Goal: Information Seeking & Learning: Find specific fact

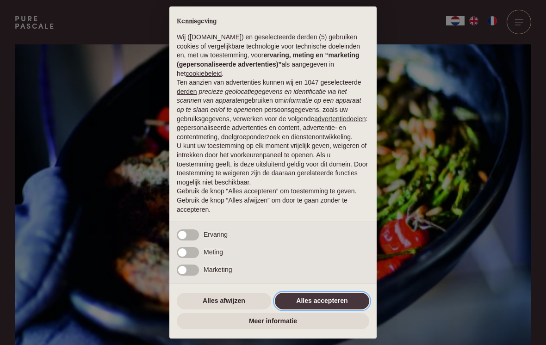
click at [332, 304] on button "Alles accepteren" at bounding box center [322, 301] width 94 height 17
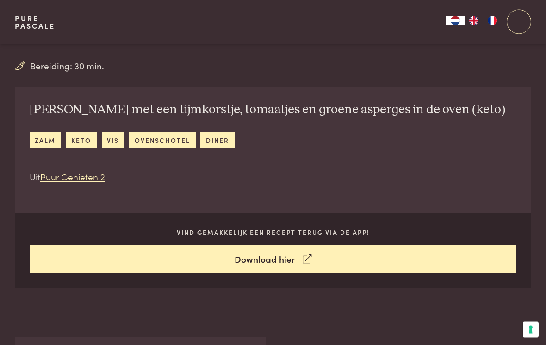
scroll to position [310, 0]
click at [309, 254] on icon at bounding box center [307, 259] width 9 height 13
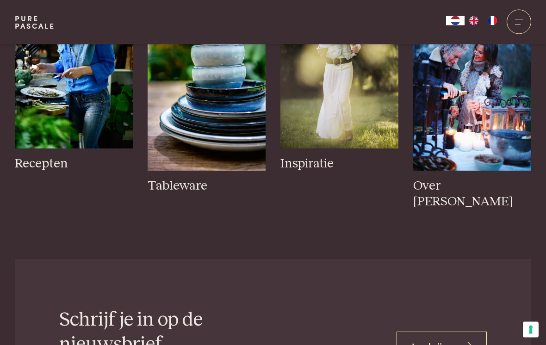
scroll to position [1087, 0]
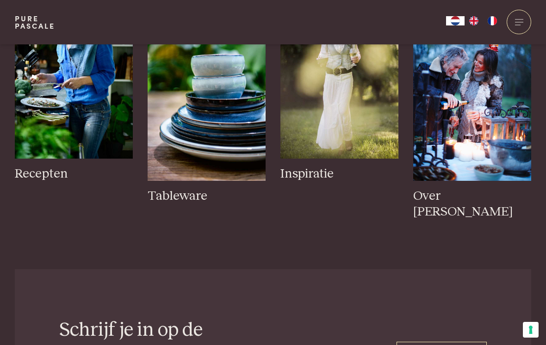
click at [98, 123] on img at bounding box center [74, 69] width 118 height 177
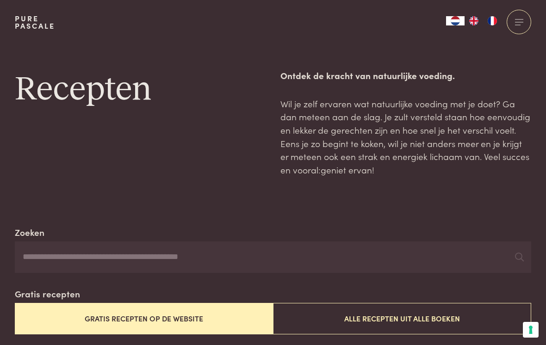
scroll to position [21, 0]
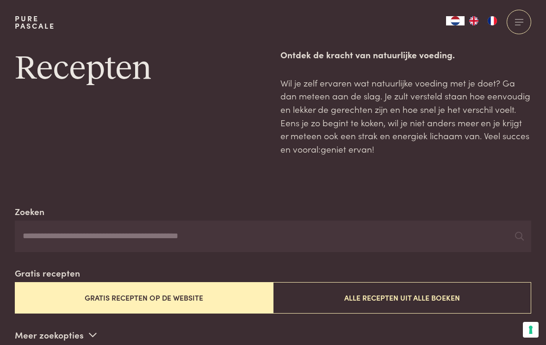
click at [59, 239] on input "Zoeken" at bounding box center [273, 236] width 516 height 31
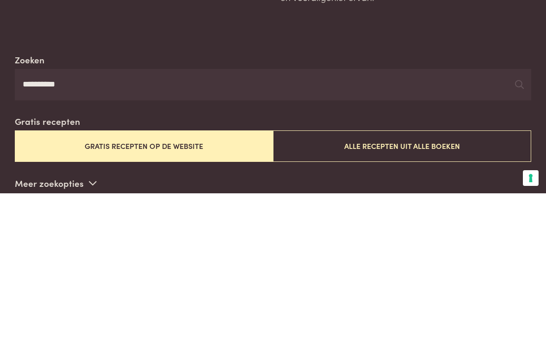
type input "*********"
click at [197, 282] on button "Gratis recepten op de website" at bounding box center [144, 297] width 258 height 31
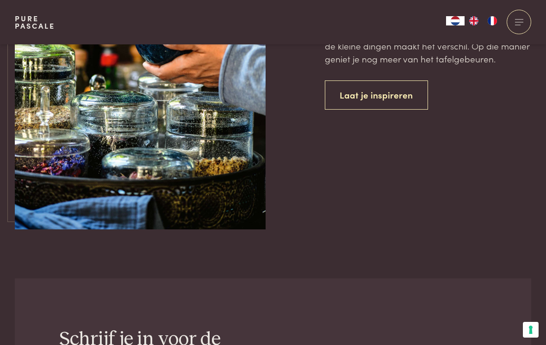
scroll to position [2252, 0]
